Goal: Transaction & Acquisition: Purchase product/service

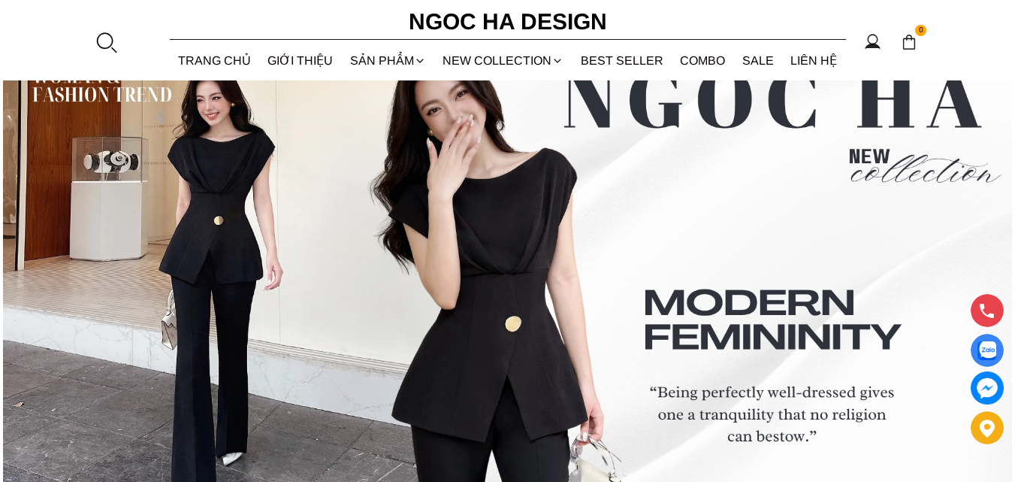
scroll to position [5408, 0]
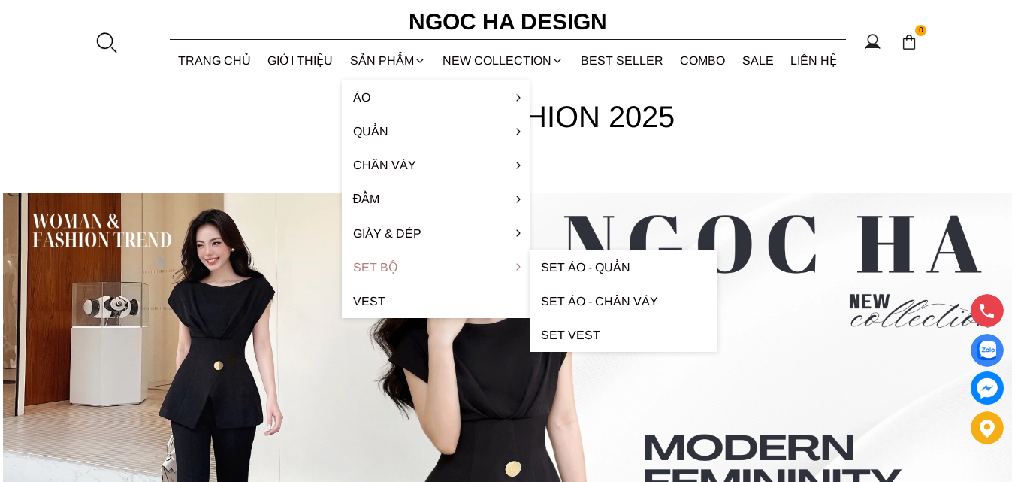
click at [379, 267] on link "Set Bộ" at bounding box center [436, 267] width 188 height 34
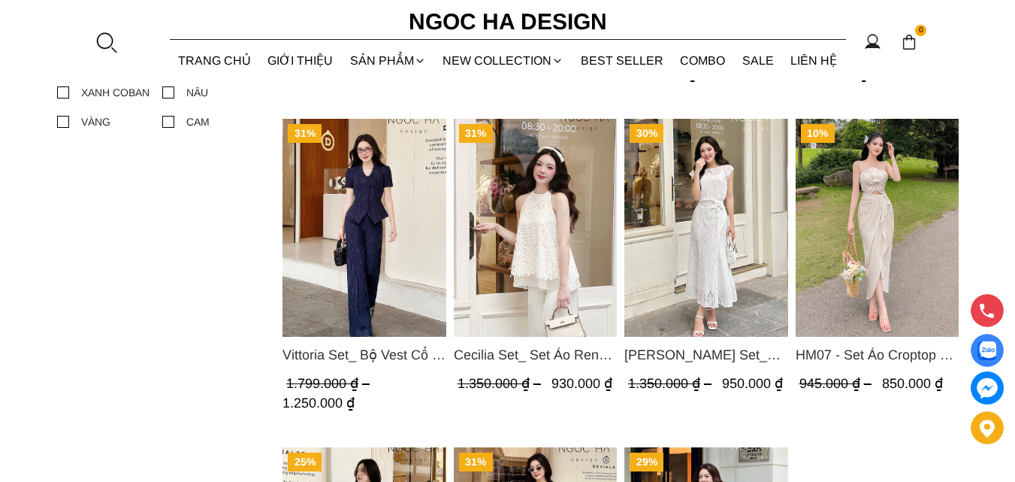
scroll to position [977, 0]
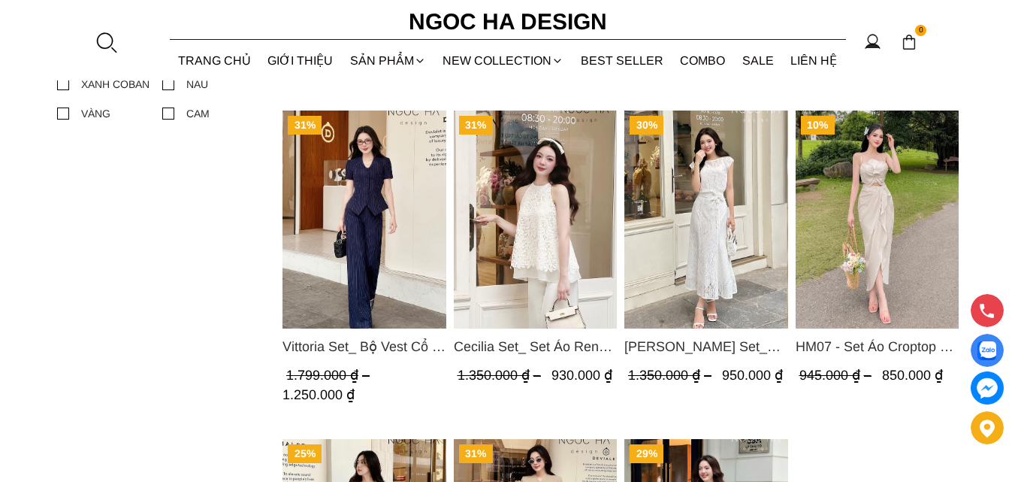
click at [547, 271] on img "Product image - Cecilia Set_ Set Áo Ren Cổ Yếm Quần Suông Màu Kem BQ015" at bounding box center [535, 219] width 164 height 218
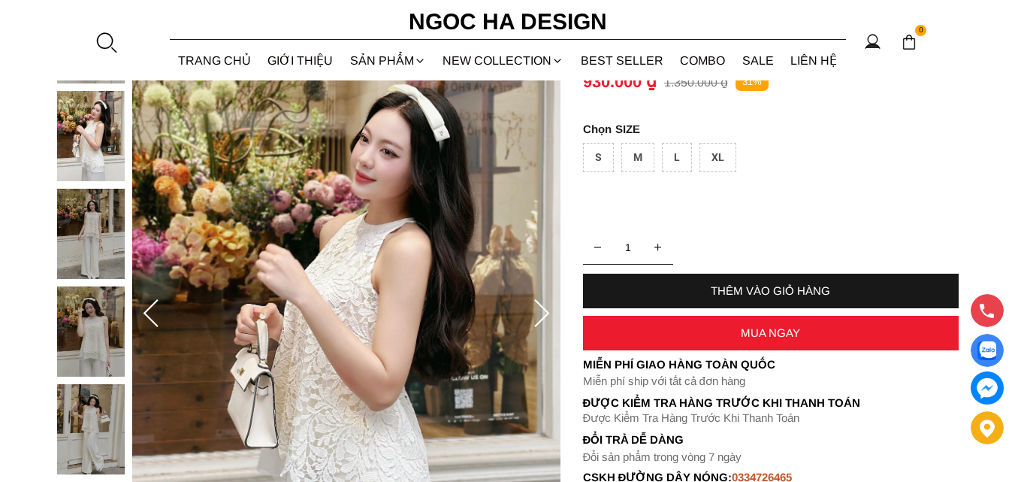
scroll to position [150, 0]
